Goal: Transaction & Acquisition: Purchase product/service

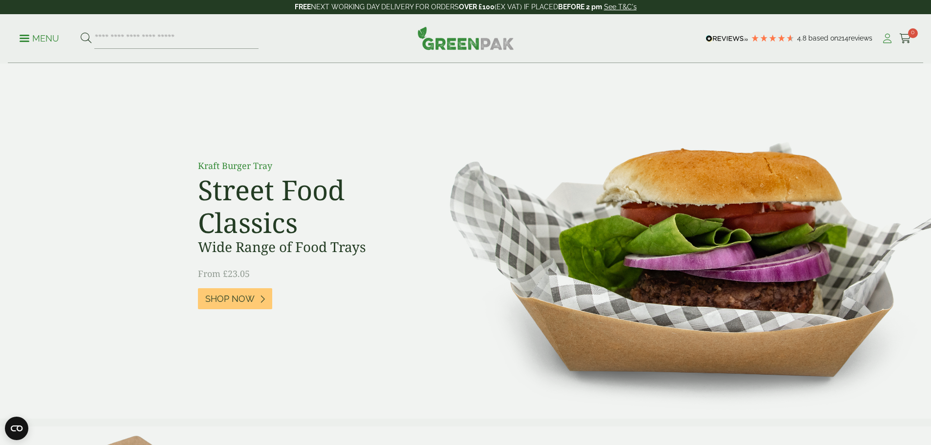
click at [882, 38] on icon at bounding box center [887, 39] width 12 height 10
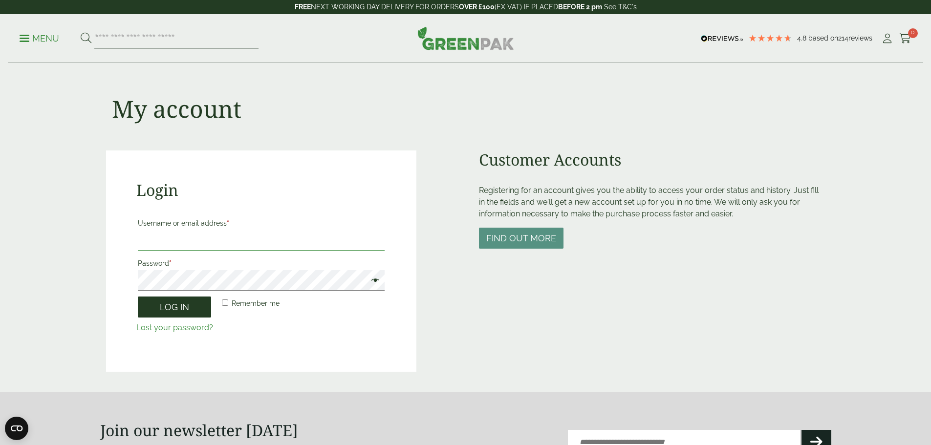
type input "**********"
click at [190, 305] on button "Log in" at bounding box center [174, 307] width 73 height 21
click at [171, 308] on button "Log in" at bounding box center [174, 307] width 73 height 21
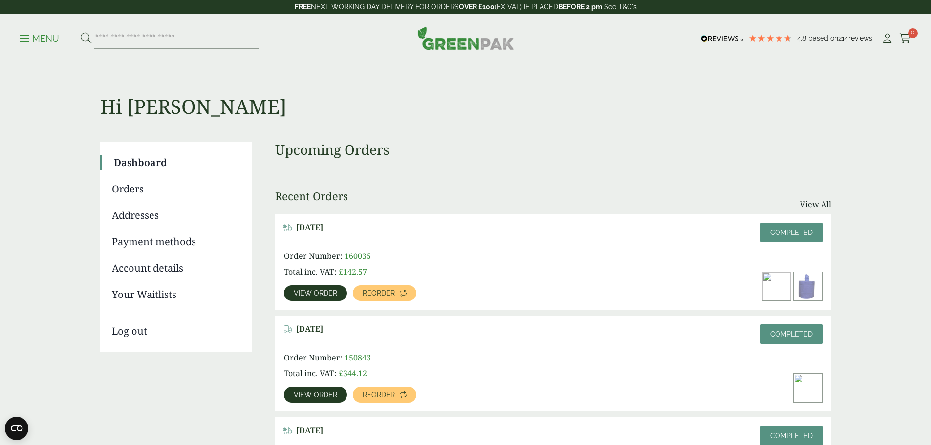
click at [337, 290] on span "View order" at bounding box center [315, 293] width 43 height 7
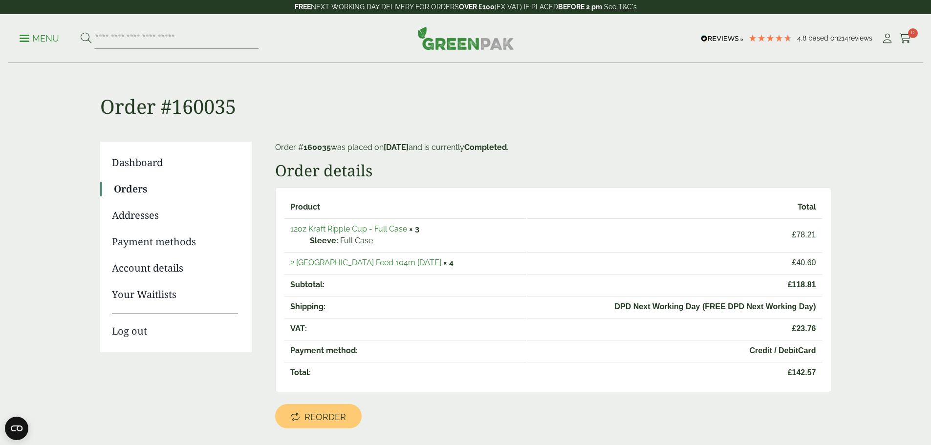
click at [394, 265] on link "2 [GEOGRAPHIC_DATA] Feed 104m [DATE]" at bounding box center [365, 262] width 151 height 9
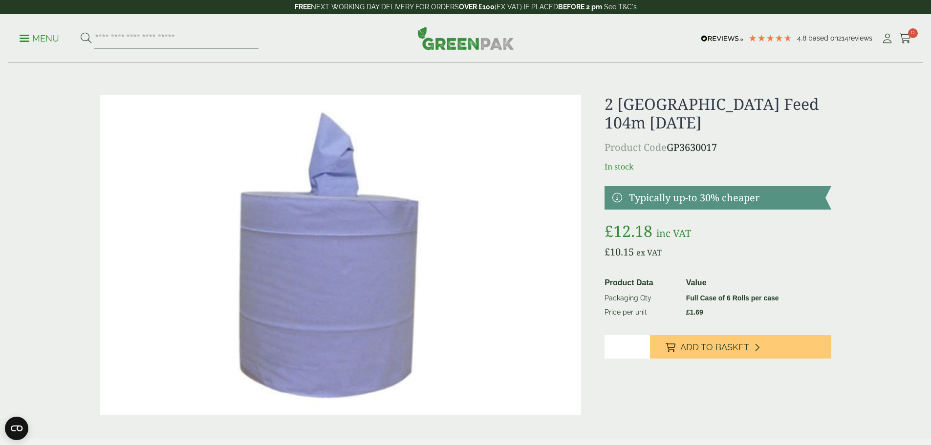
drag, startPoint x: 622, startPoint y: 347, endPoint x: 700, endPoint y: 337, distance: 77.9
click at [598, 347] on div "2 Ply Blue Centre Feed 104m BC104 Product Code GP3630017 In stock" at bounding box center [465, 255] width 742 height 320
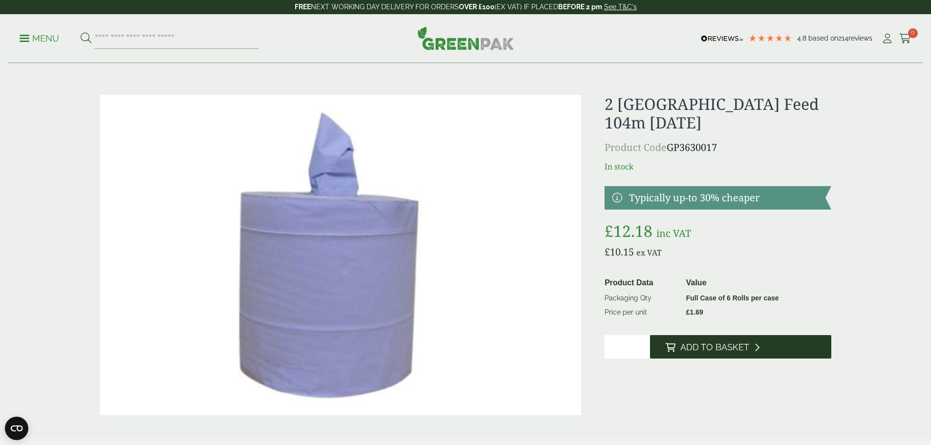
type input "**"
click at [700, 346] on span "Add to Basket" at bounding box center [714, 347] width 69 height 11
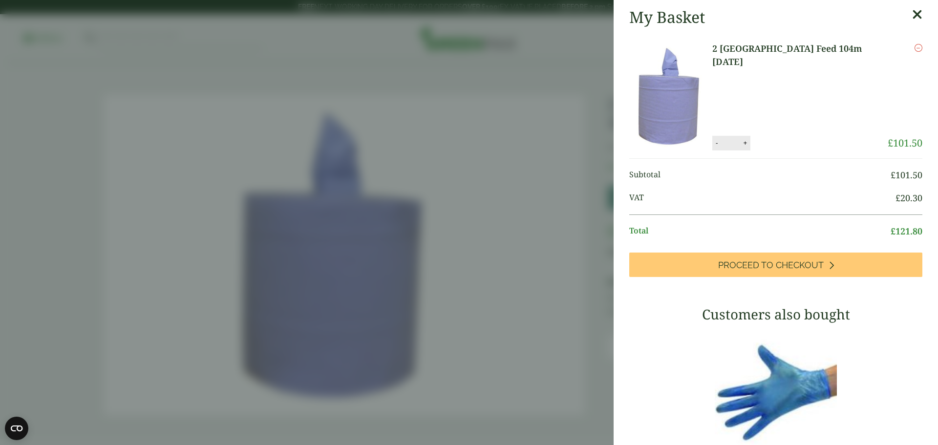
drag, startPoint x: 904, startPoint y: 16, endPoint x: 822, endPoint y: 40, distance: 85.0
click at [912, 16] on icon at bounding box center [917, 15] width 10 height 14
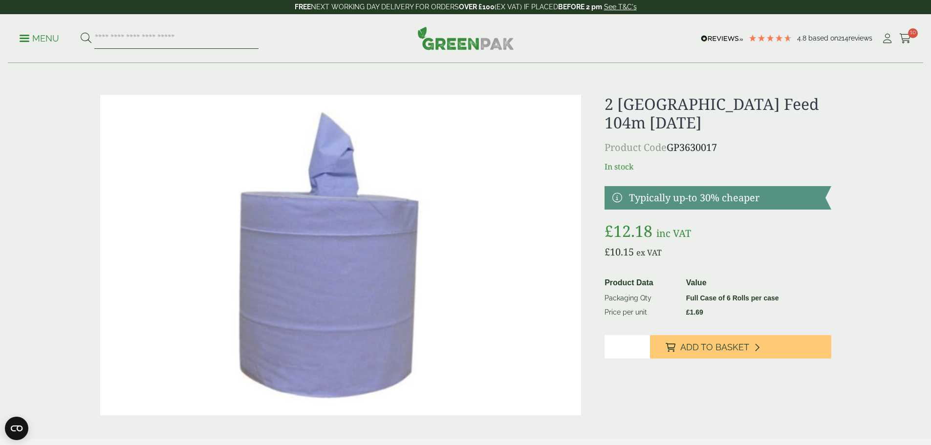
click at [125, 39] on input "search" at bounding box center [176, 38] width 164 height 21
type input "**********"
click at [81, 32] on button at bounding box center [86, 38] width 11 height 13
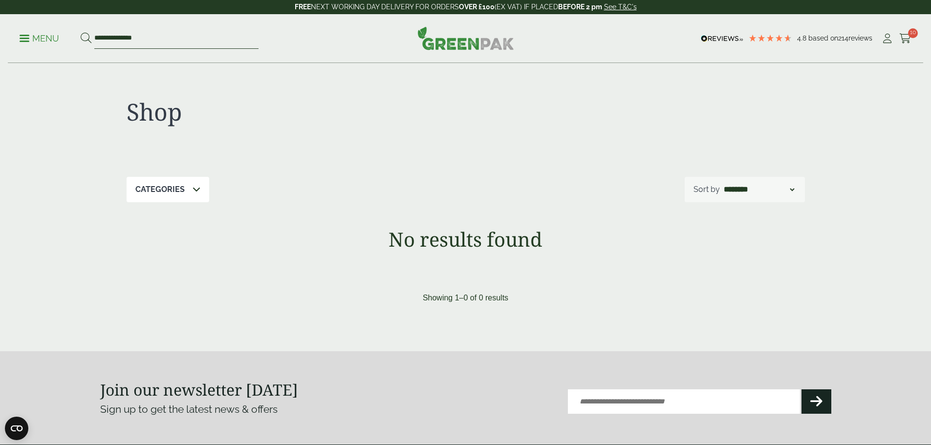
drag, startPoint x: 123, startPoint y: 36, endPoint x: 44, endPoint y: 41, distance: 78.3
click at [45, 37] on ul "**********" at bounding box center [139, 38] width 239 height 21
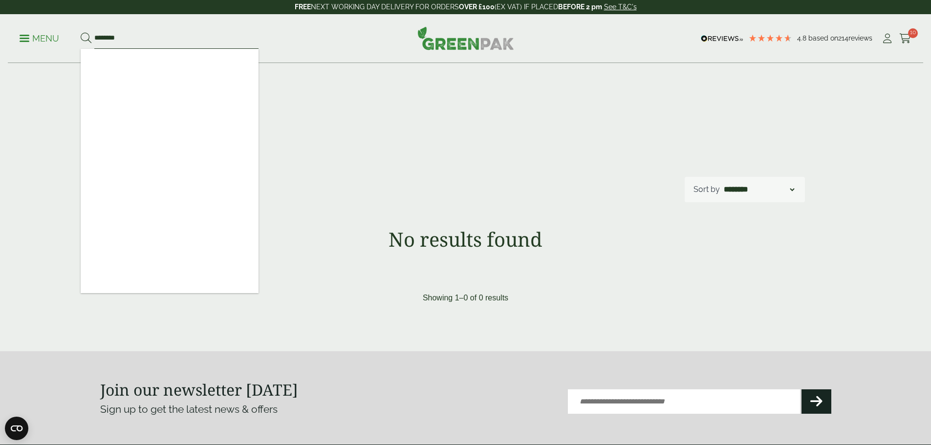
click at [171, 39] on input "********" at bounding box center [176, 38] width 164 height 21
type input "********"
click at [81, 32] on button at bounding box center [86, 38] width 11 height 13
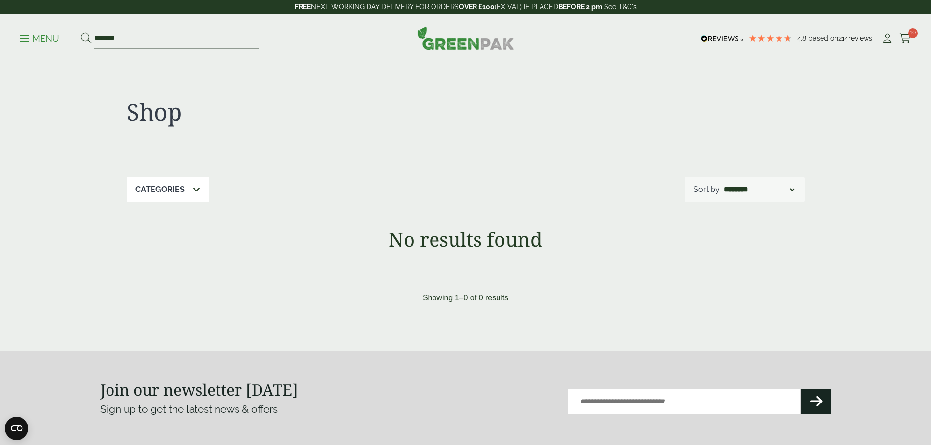
click at [38, 38] on p "Menu" at bounding box center [40, 39] width 40 height 12
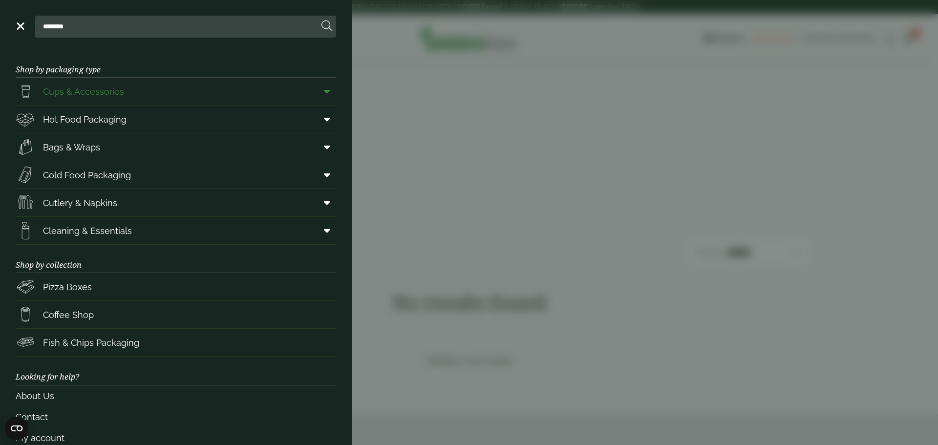
click at [63, 92] on span "Cups & Accessories" at bounding box center [83, 91] width 81 height 13
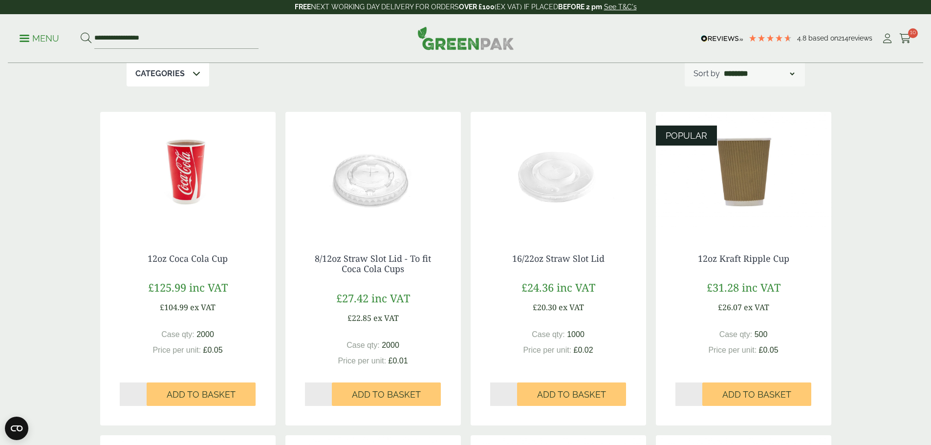
scroll to position [147, 0]
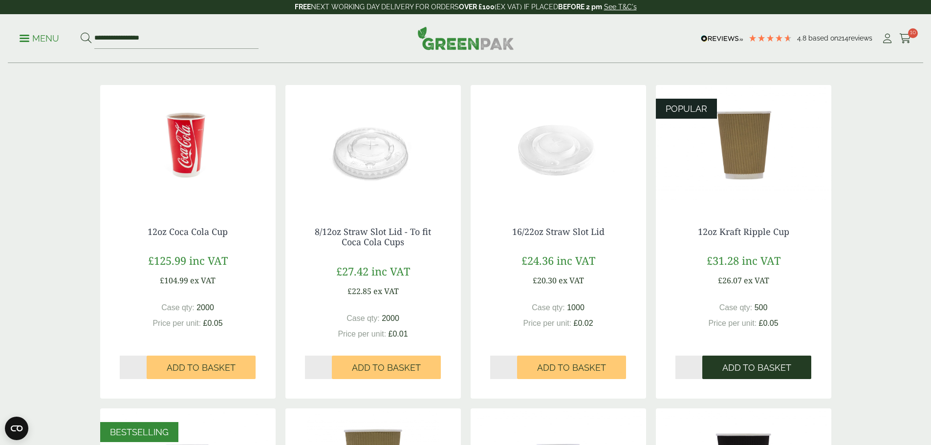
click at [749, 363] on span "Add to Basket" at bounding box center [756, 367] width 69 height 11
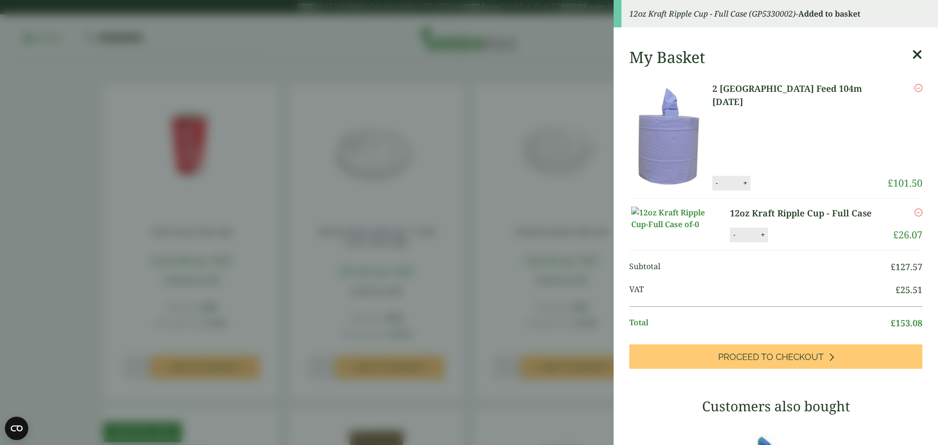
click at [758, 239] on button "+" at bounding box center [763, 235] width 10 height 8
type input "*"
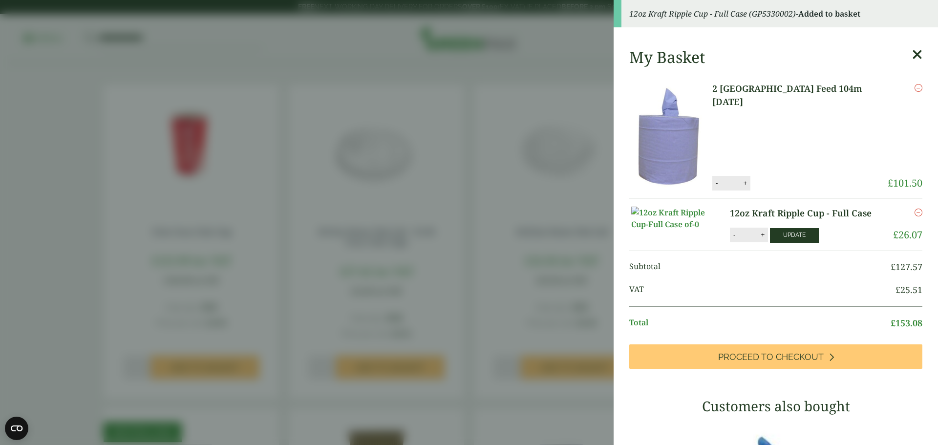
click at [784, 243] on button "Update" at bounding box center [794, 235] width 49 height 15
click at [910, 53] on div "My Basket 2 Ply Blue Centre Feed 104m BC104 2 Ply Blue Centre Feed 104m BC104 q…" at bounding box center [776, 391] width 324 height 703
click at [912, 54] on icon at bounding box center [917, 55] width 10 height 14
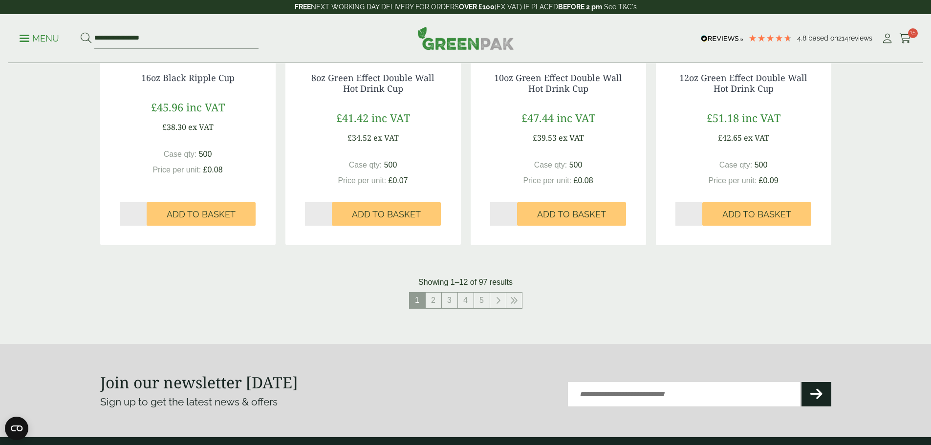
scroll to position [1026, 0]
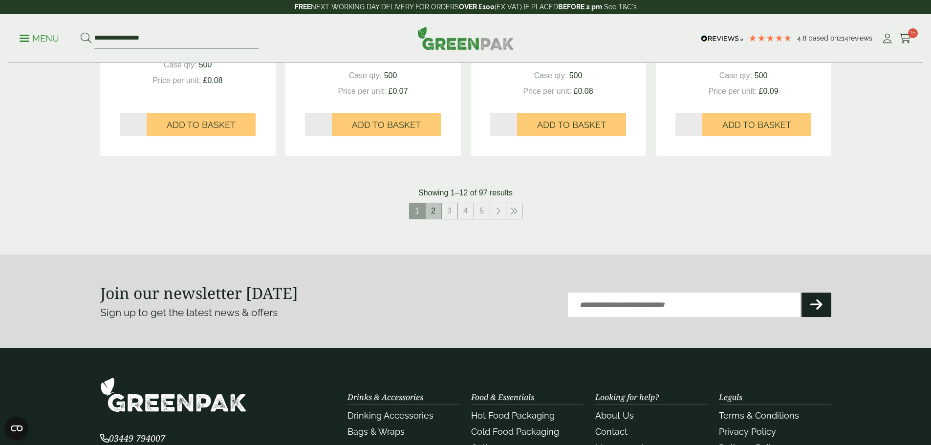
click at [433, 215] on link "2" at bounding box center [433, 211] width 16 height 16
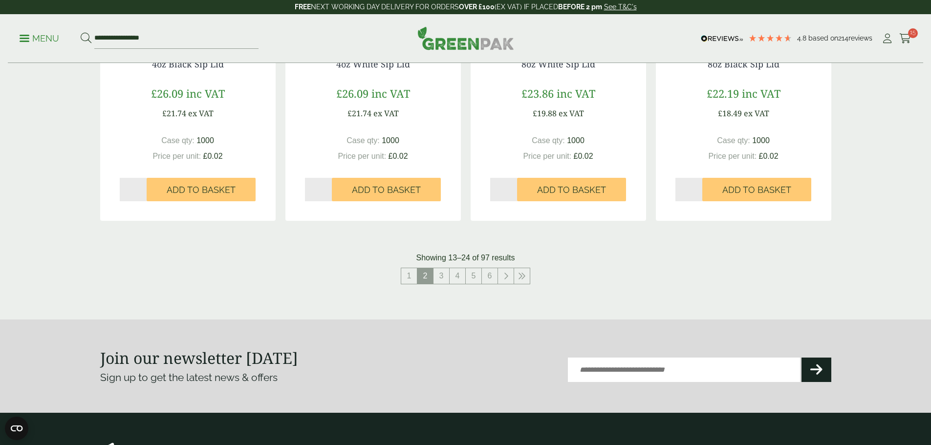
scroll to position [1044, 0]
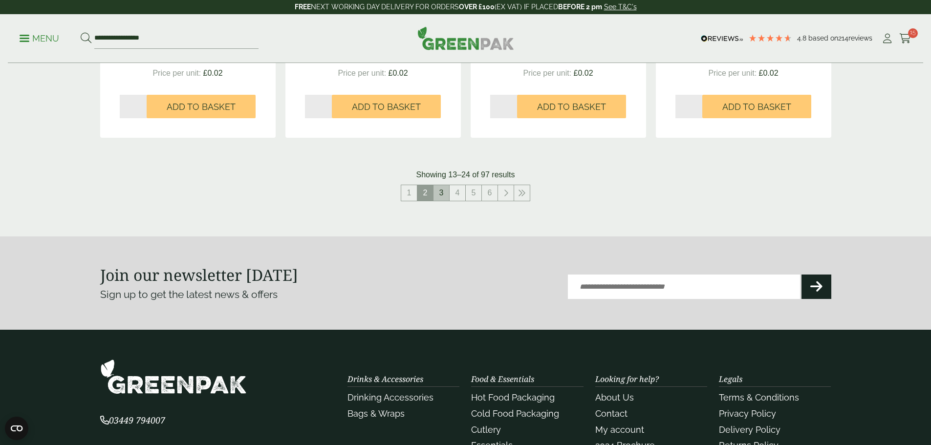
click at [442, 197] on link "3" at bounding box center [441, 193] width 16 height 16
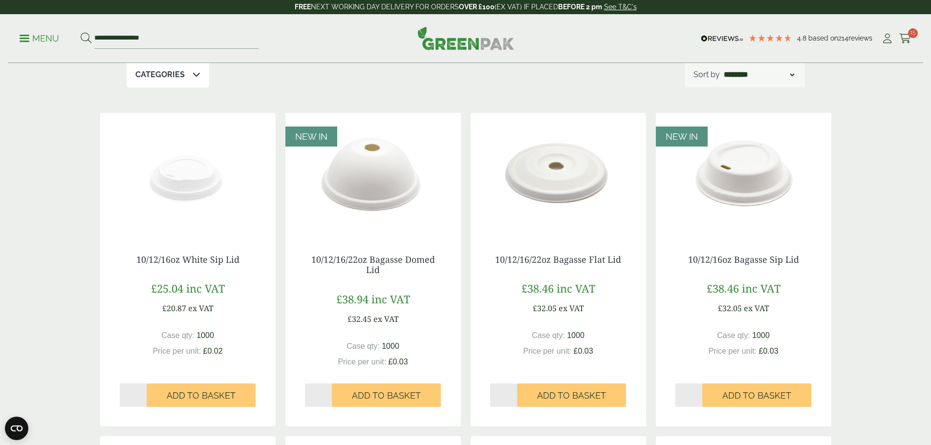
scroll to position [116, 0]
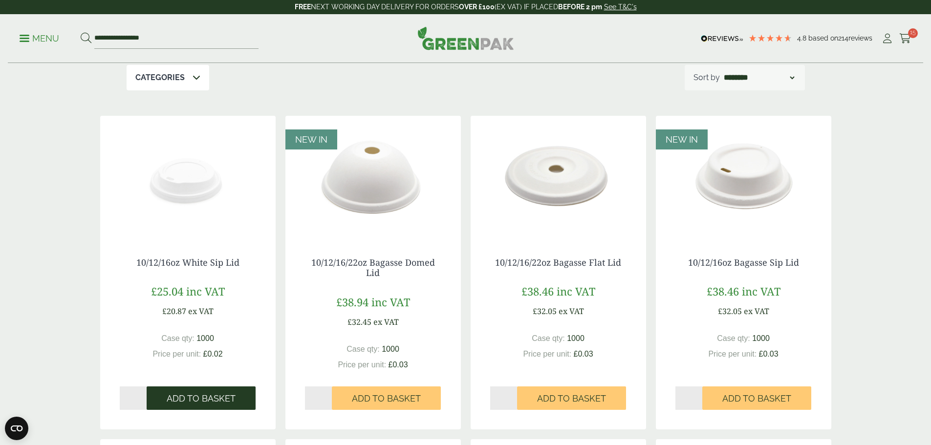
click at [200, 398] on span "Add to Basket" at bounding box center [201, 398] width 69 height 11
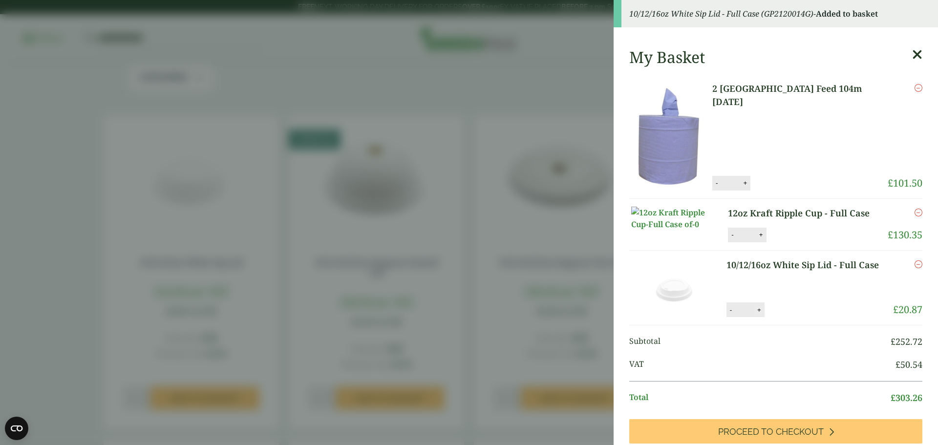
click at [757, 314] on button "+" at bounding box center [759, 310] width 10 height 8
type input "*"
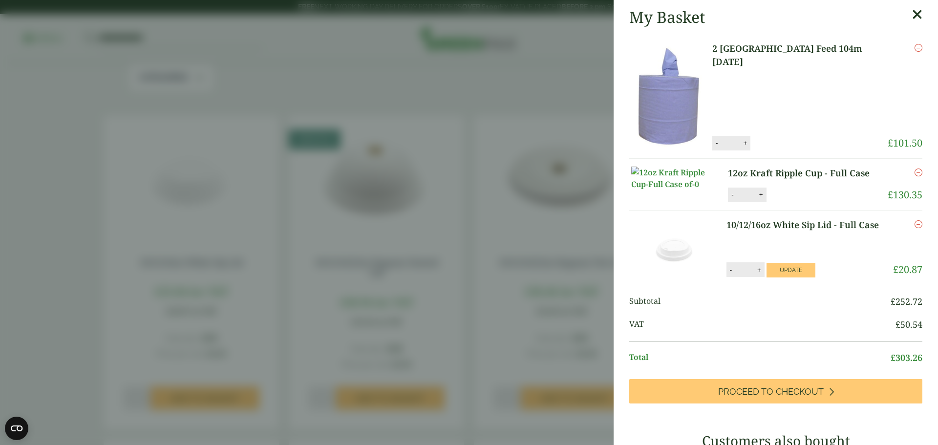
click at [912, 15] on icon at bounding box center [917, 15] width 10 height 14
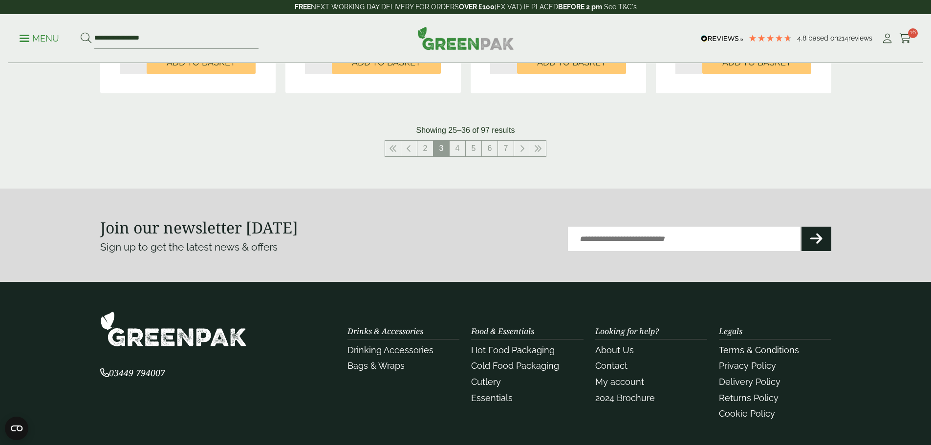
scroll to position [981, 0]
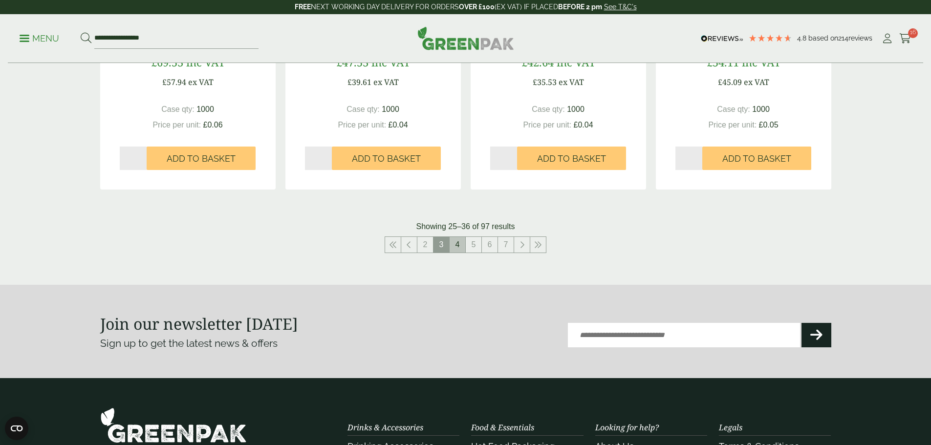
click at [457, 244] on link "4" at bounding box center [457, 245] width 16 height 16
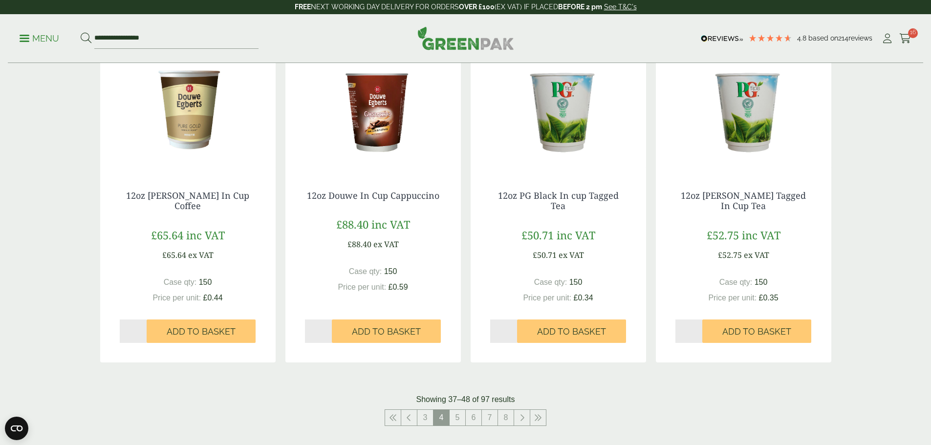
scroll to position [915, 0]
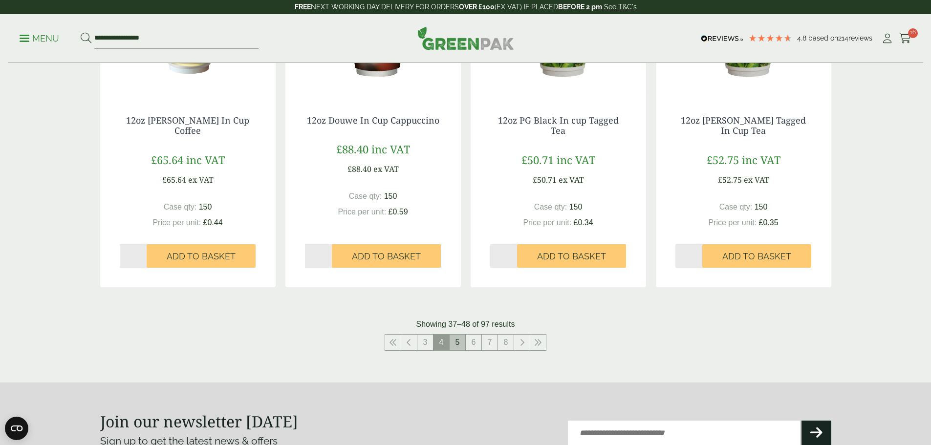
click at [458, 342] on link "5" at bounding box center [457, 343] width 16 height 16
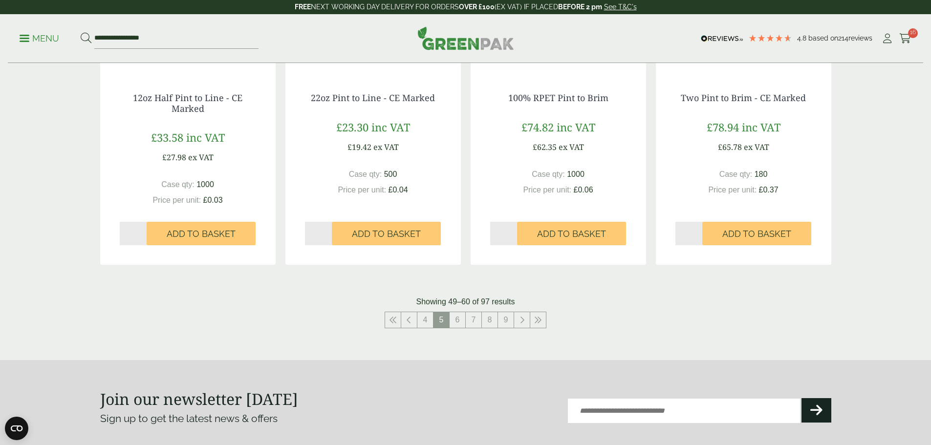
scroll to position [1062, 0]
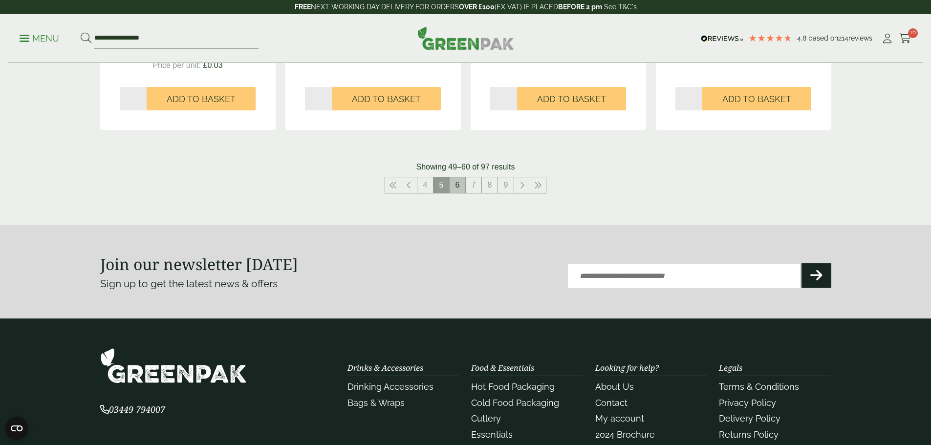
click at [453, 185] on link "6" at bounding box center [457, 185] width 16 height 16
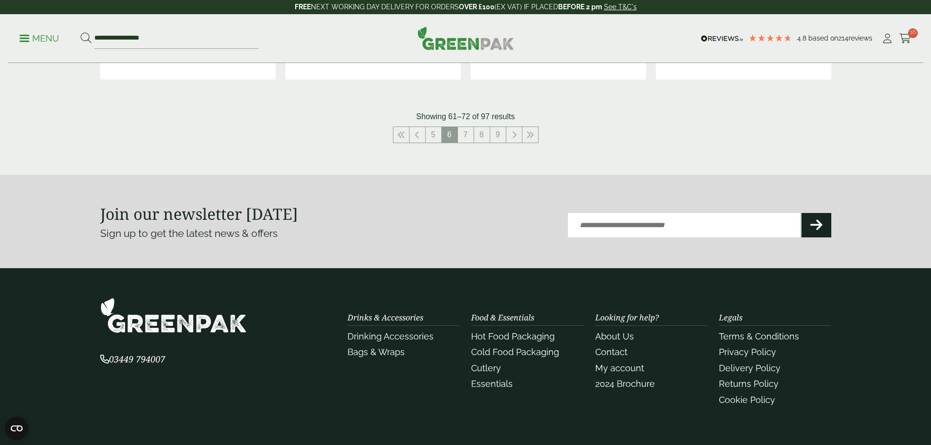
scroll to position [1123, 0]
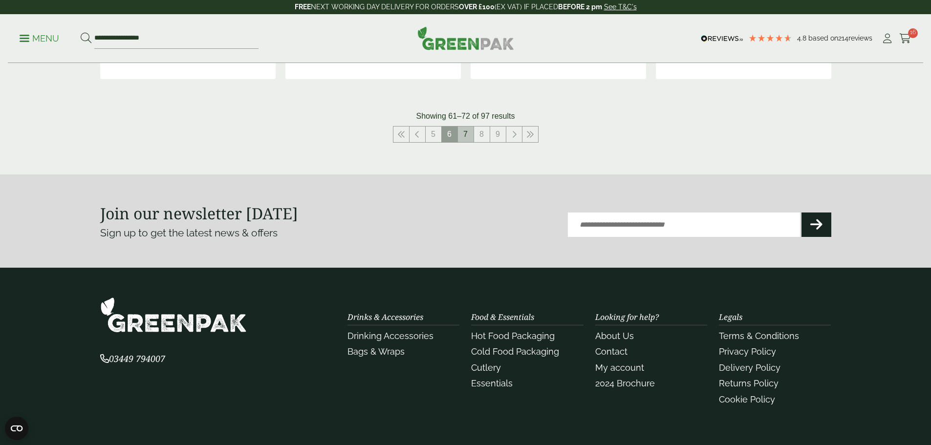
click at [467, 133] on link "7" at bounding box center [466, 135] width 16 height 16
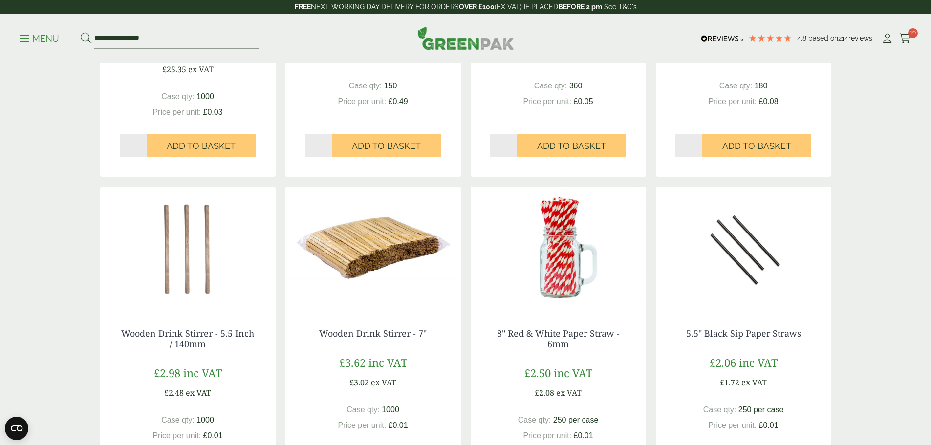
scroll to position [782, 0]
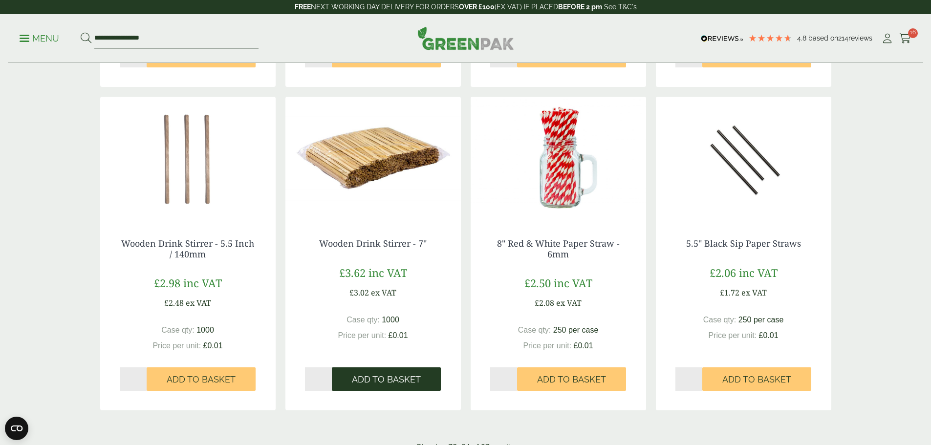
click at [363, 374] on span "Add to Basket" at bounding box center [386, 379] width 69 height 11
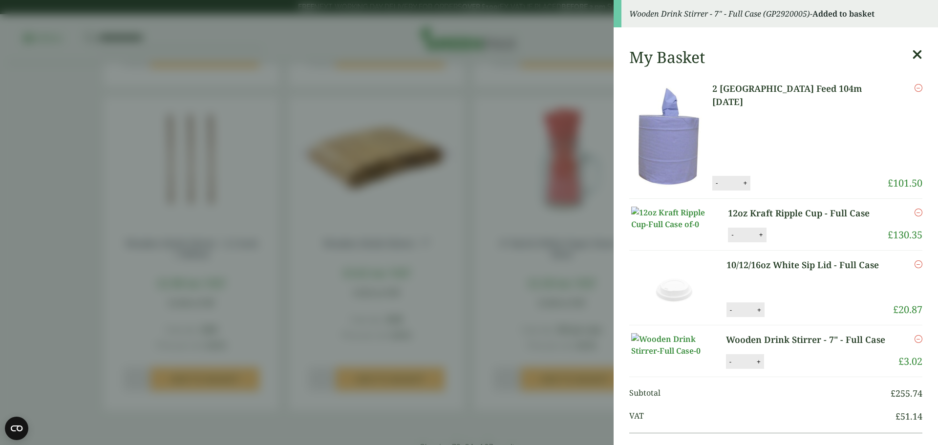
drag, startPoint x: 734, startPoint y: 413, endPoint x: 742, endPoint y: 415, distance: 7.6
click at [742, 372] on input "*" at bounding box center [744, 361] width 20 height 21
type input "**"
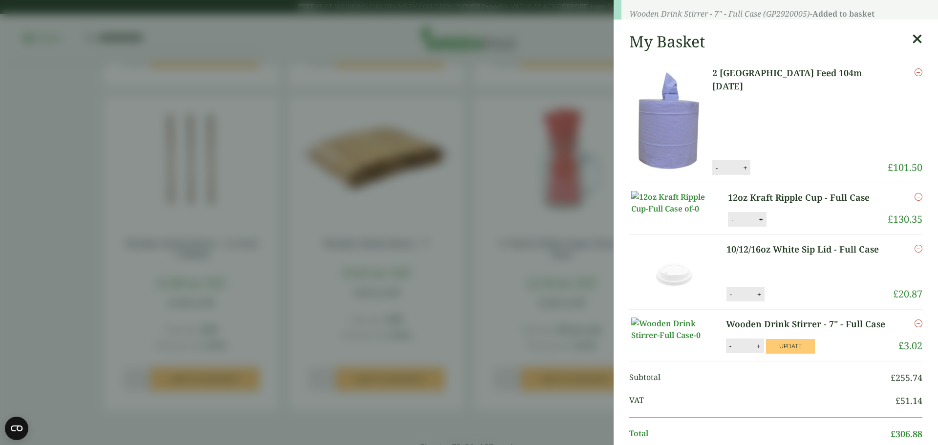
click at [781, 412] on div "My Basket 2 Ply Blue Centre Feed 104m BC104 2 Ply Blue Centre Feed 104m BC104 q…" at bounding box center [776, 438] width 324 height 829
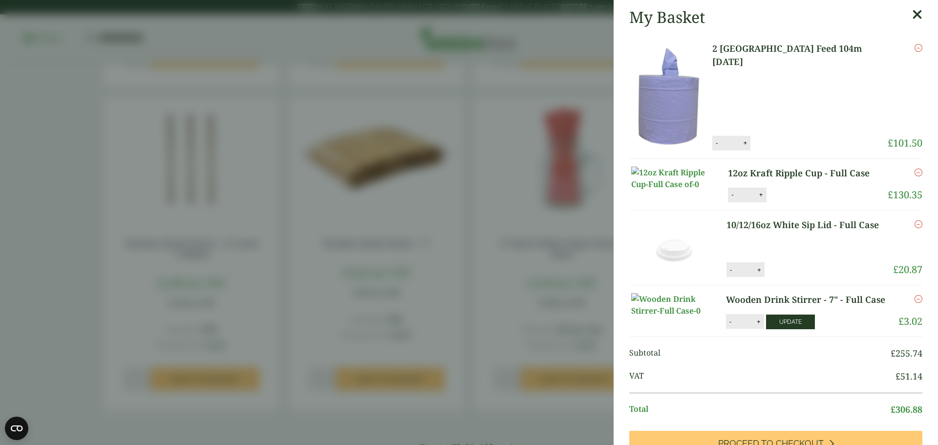
click at [784, 329] on button "Update" at bounding box center [790, 322] width 49 height 15
click at [912, 8] on icon at bounding box center [917, 15] width 10 height 14
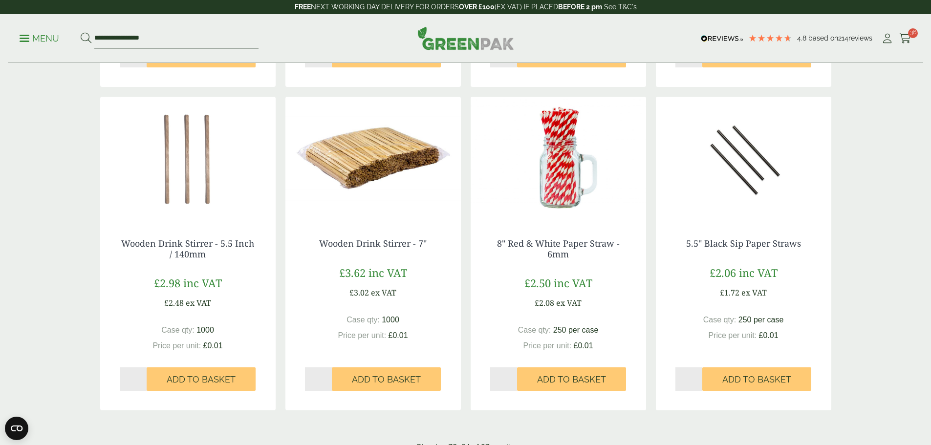
scroll to position [977, 0]
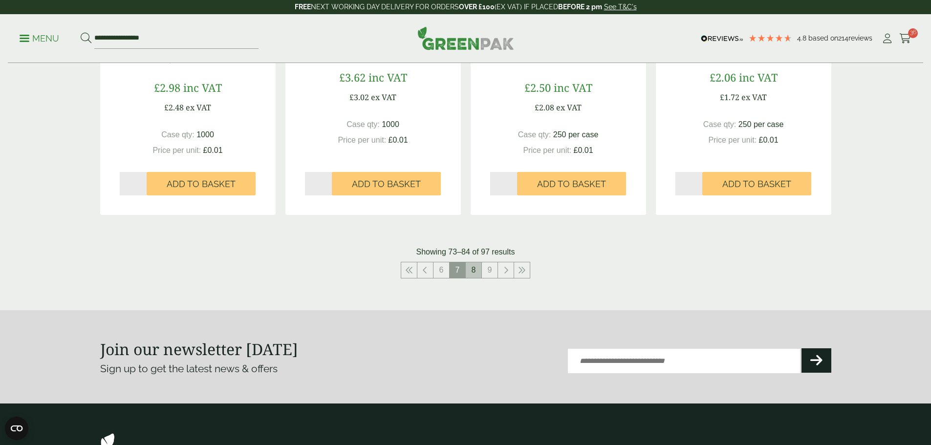
click at [475, 269] on link "8" at bounding box center [474, 270] width 16 height 16
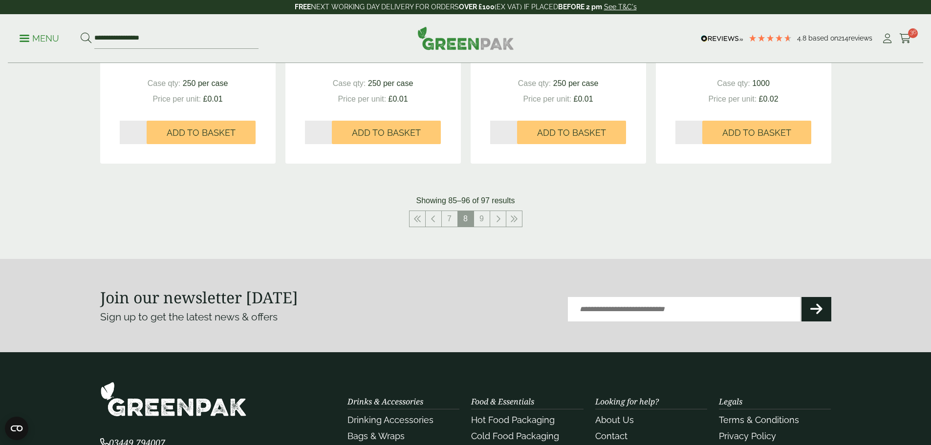
scroll to position [1026, 0]
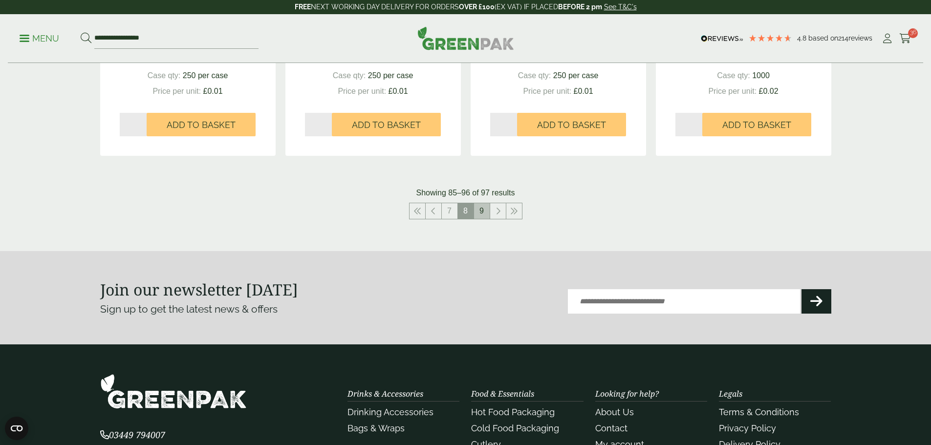
click at [480, 213] on link "9" at bounding box center [482, 211] width 16 height 16
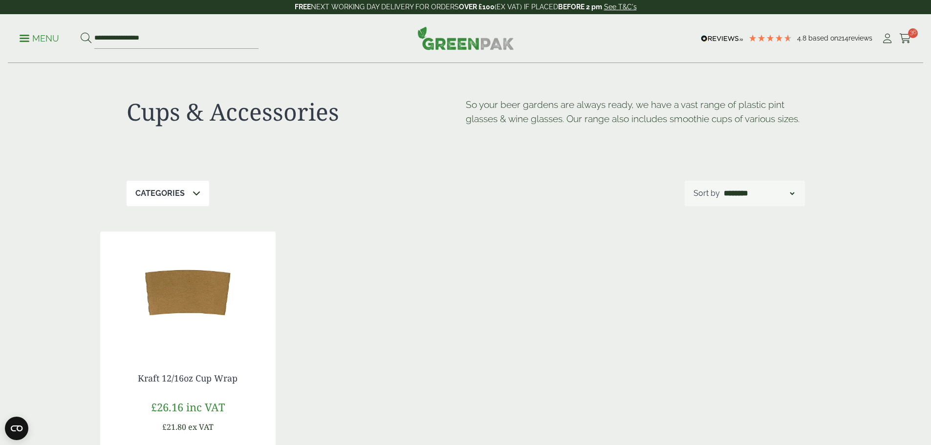
click at [52, 37] on p "Menu" at bounding box center [40, 39] width 40 height 12
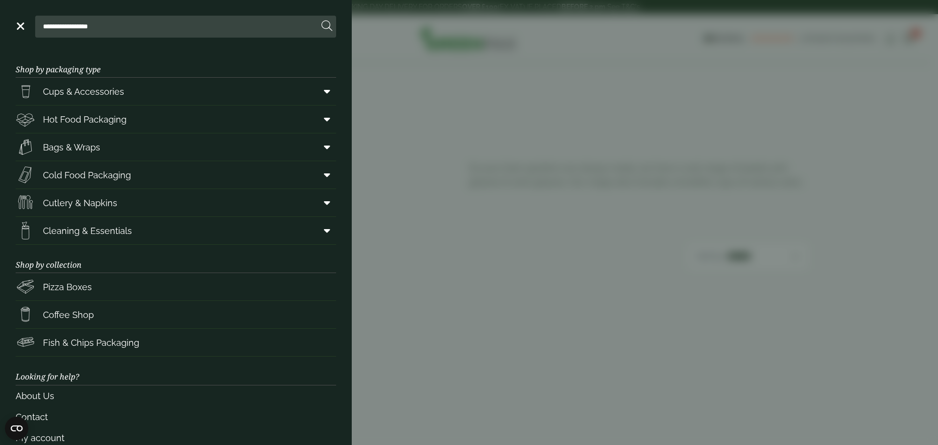
click at [857, 121] on aside "**********" at bounding box center [469, 222] width 938 height 445
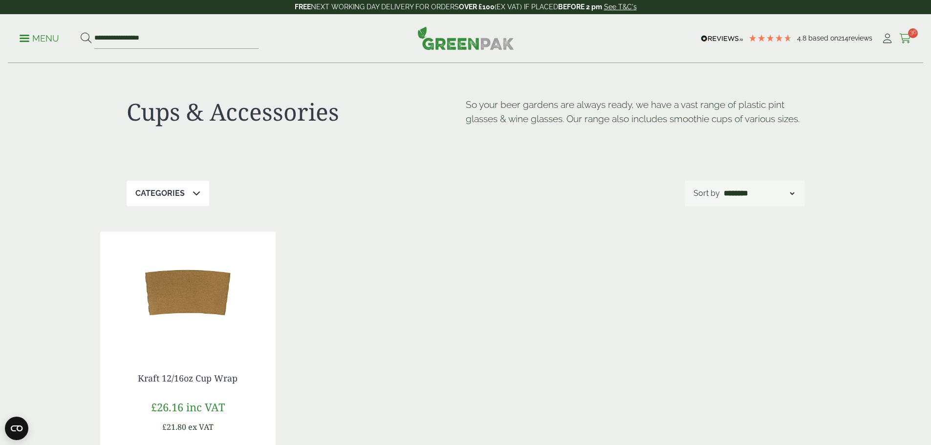
click at [901, 38] on icon at bounding box center [905, 39] width 12 height 10
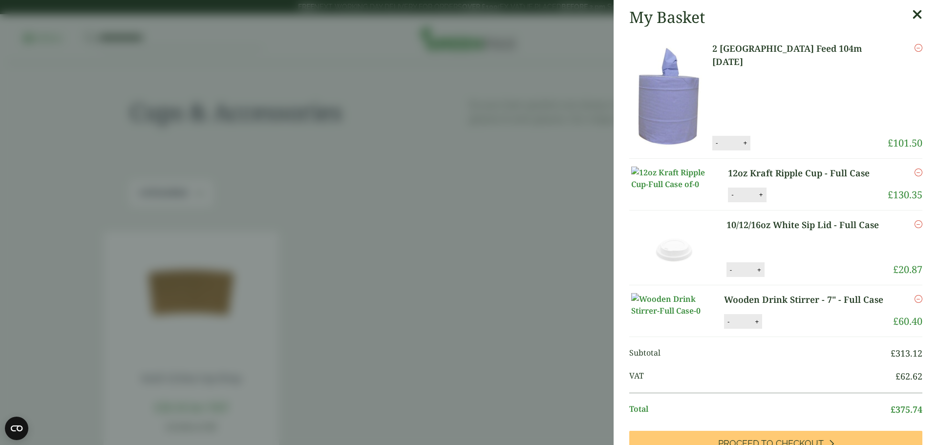
scroll to position [195, 0]
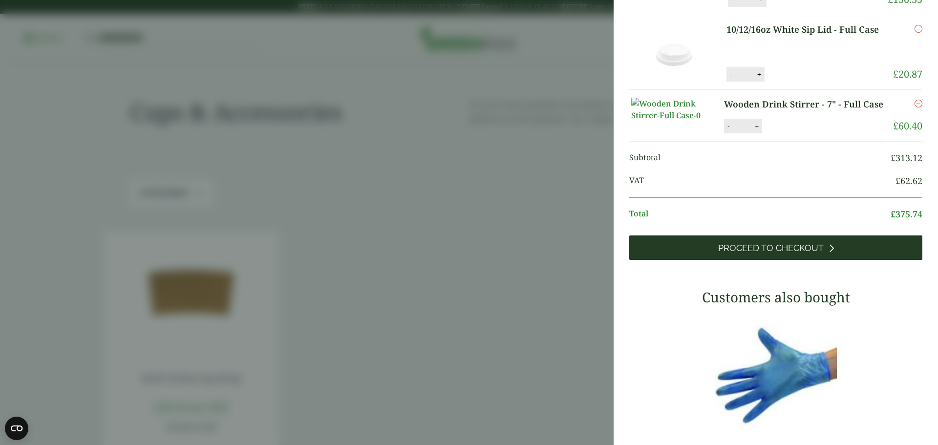
click at [782, 254] on span "Proceed to Checkout" at bounding box center [771, 248] width 106 height 11
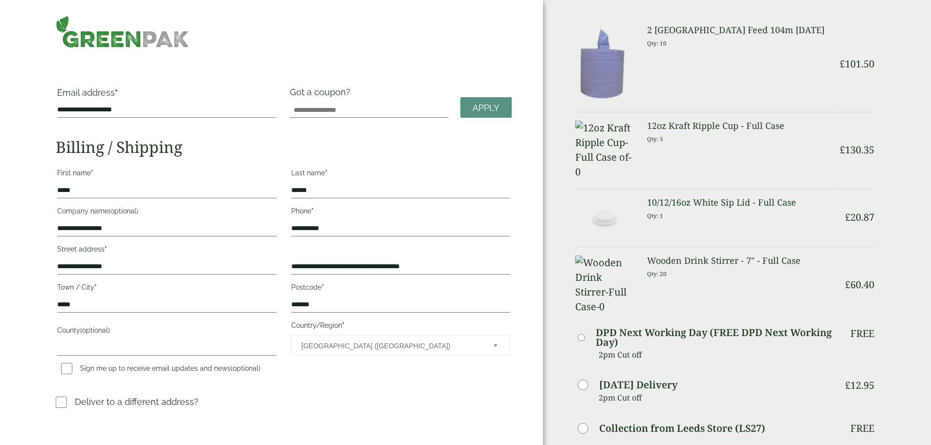
click at [689, 197] on h3 "10/12/16oz White Sip Lid - Full Case" at bounding box center [739, 202] width 185 height 11
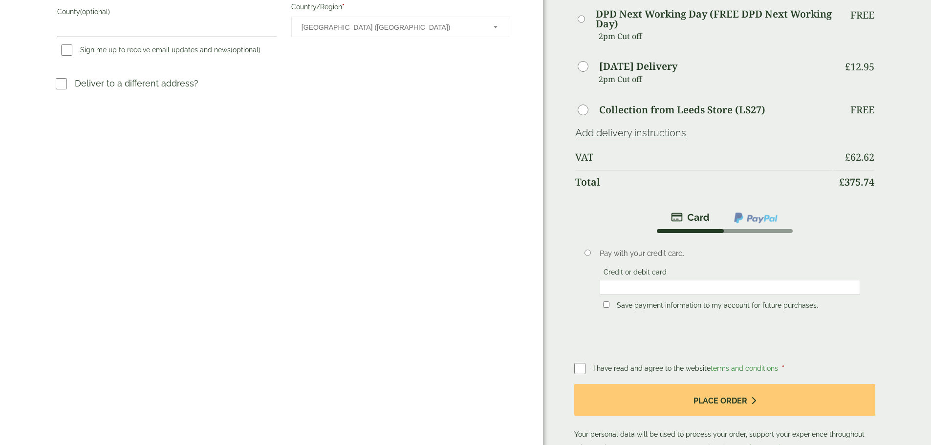
scroll to position [342, 0]
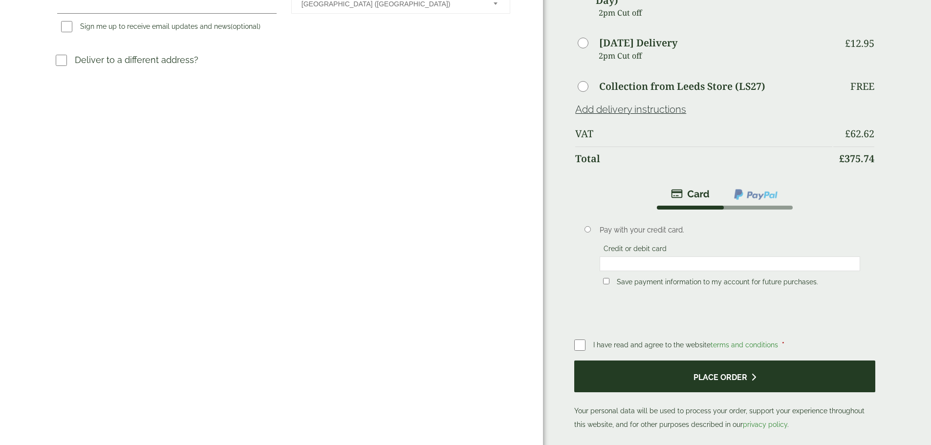
click at [705, 360] on button "Place order" at bounding box center [724, 376] width 300 height 32
click at [701, 360] on button "Place order" at bounding box center [724, 376] width 300 height 32
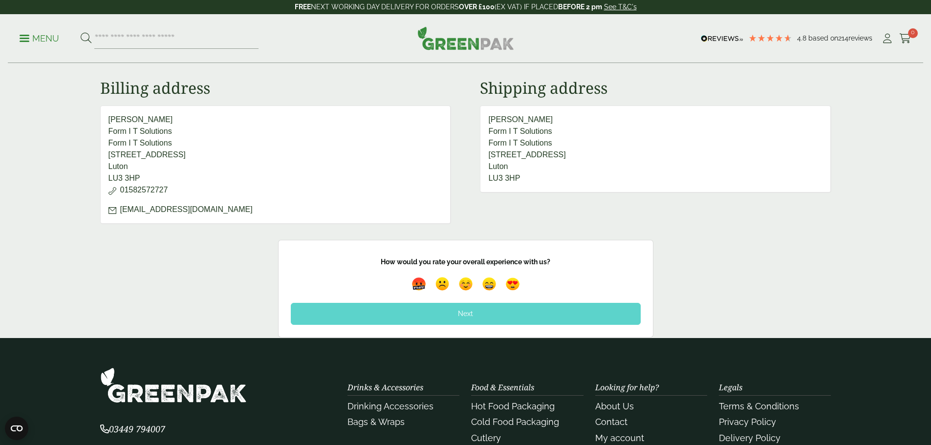
scroll to position [537, 0]
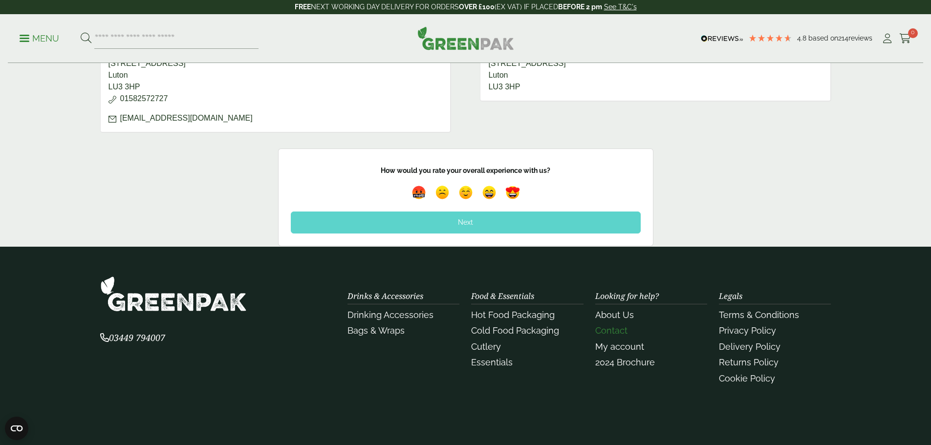
click at [607, 332] on link "Contact" at bounding box center [611, 330] width 32 height 10
